Goal: Find specific page/section: Locate a particular part of the current website

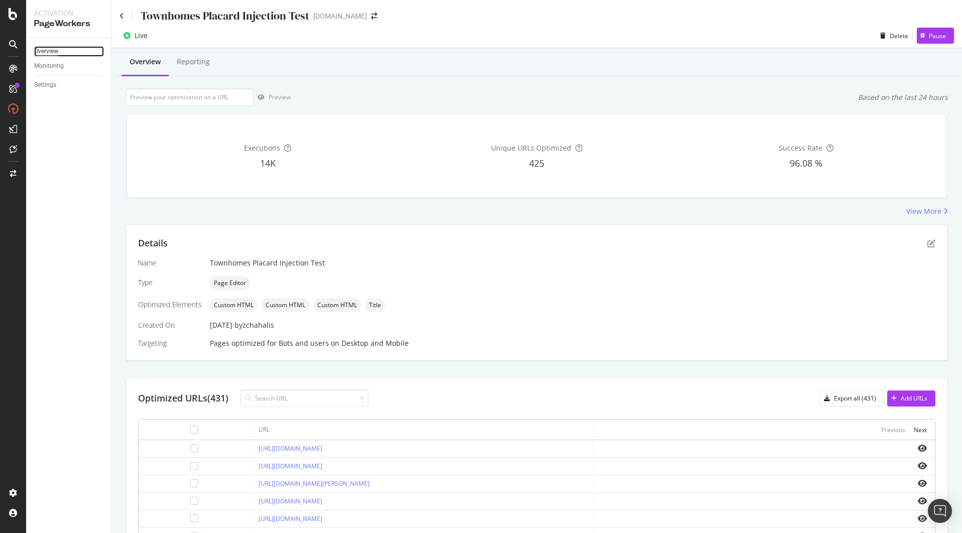
click at [58, 50] on div "Overview" at bounding box center [46, 51] width 24 height 11
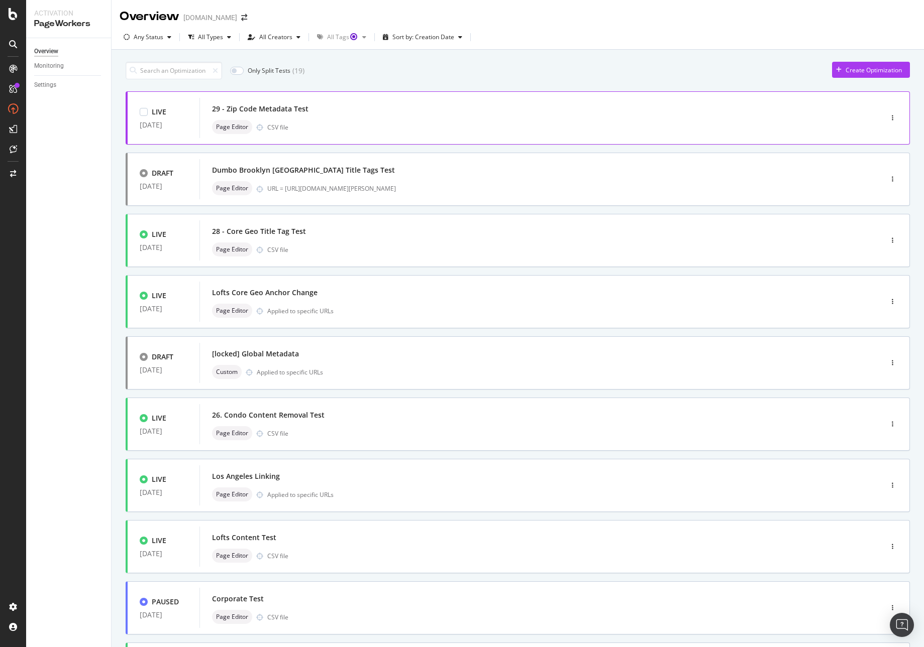
click at [352, 116] on div "29 - Zip Code Metadata Test" at bounding box center [525, 109] width 627 height 14
